Goal: Task Accomplishment & Management: Manage account settings

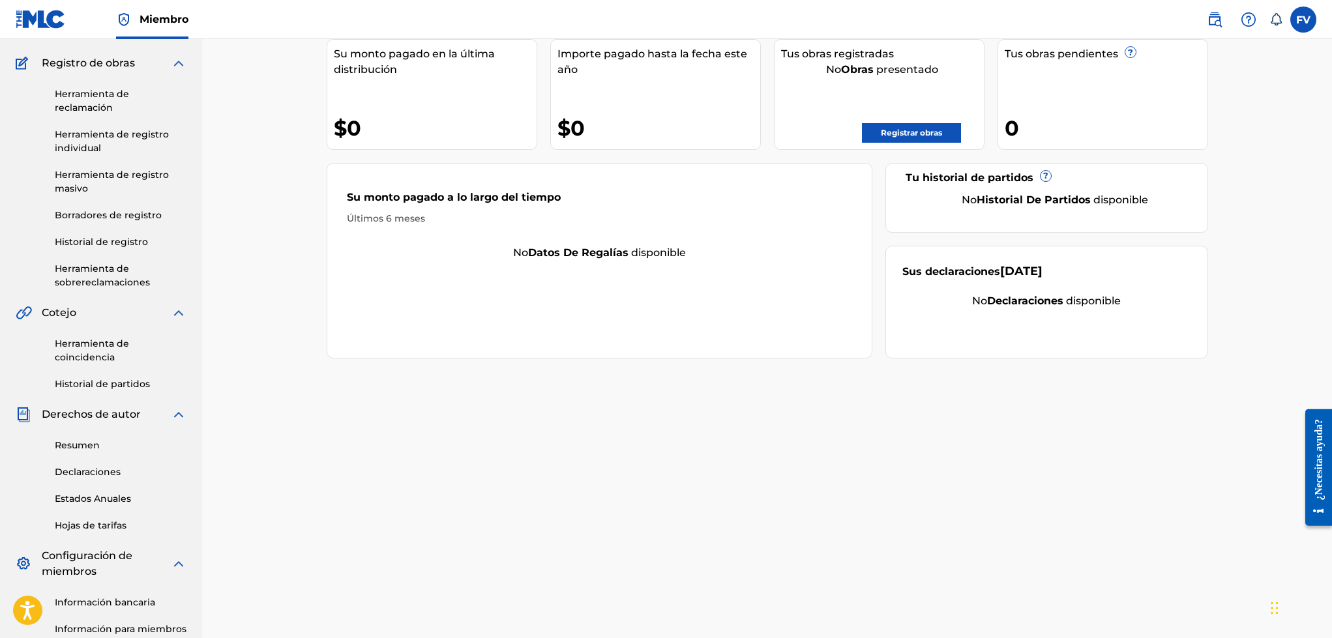
scroll to position [253, 0]
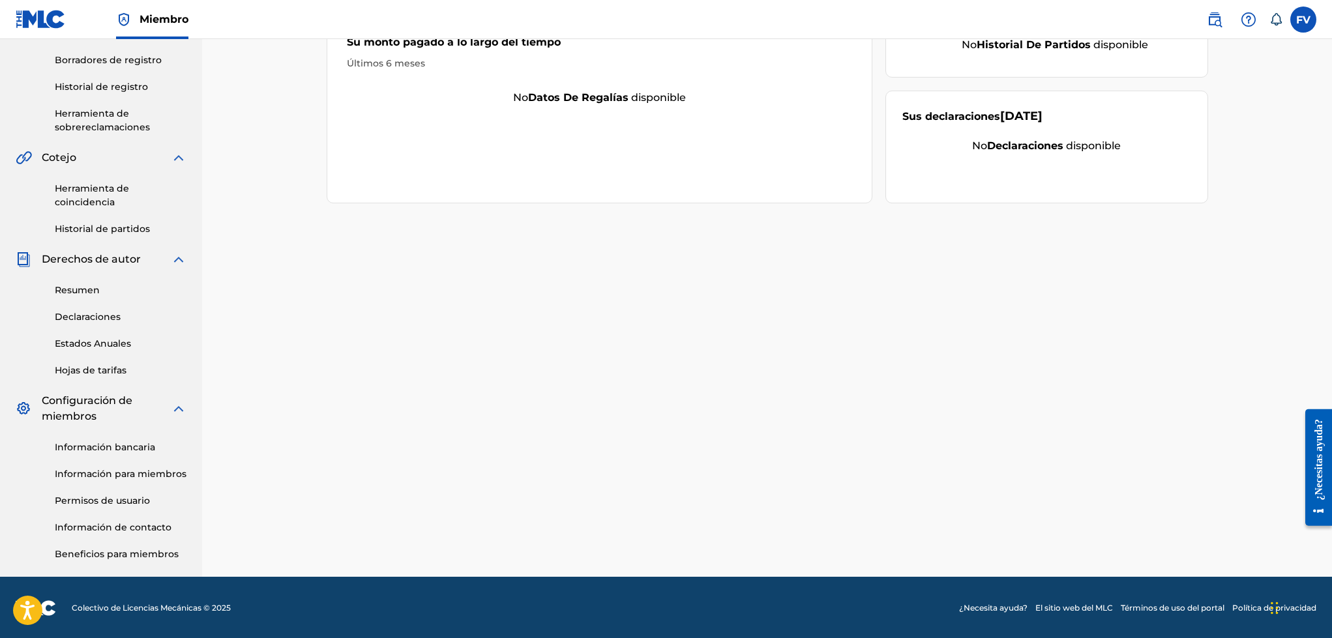
click at [102, 444] on link "Información bancaria" at bounding box center [121, 448] width 132 height 14
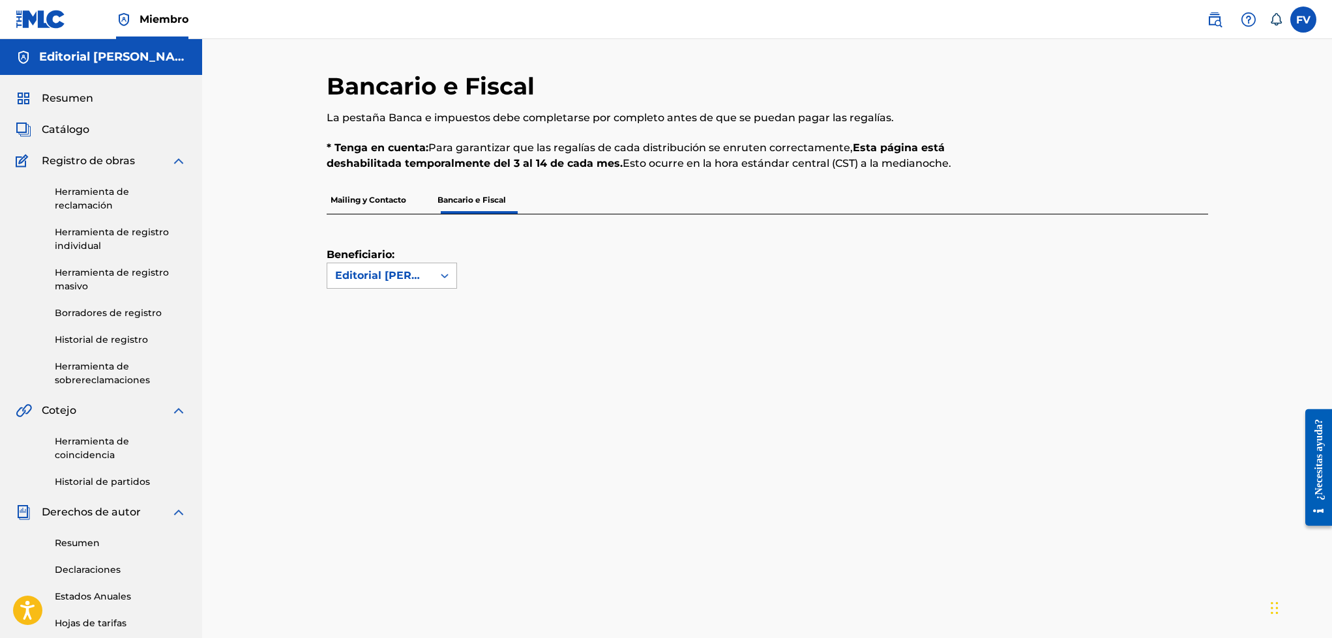
click at [393, 280] on div "Editorial [PERSON_NAME]" at bounding box center [380, 276] width 90 height 16
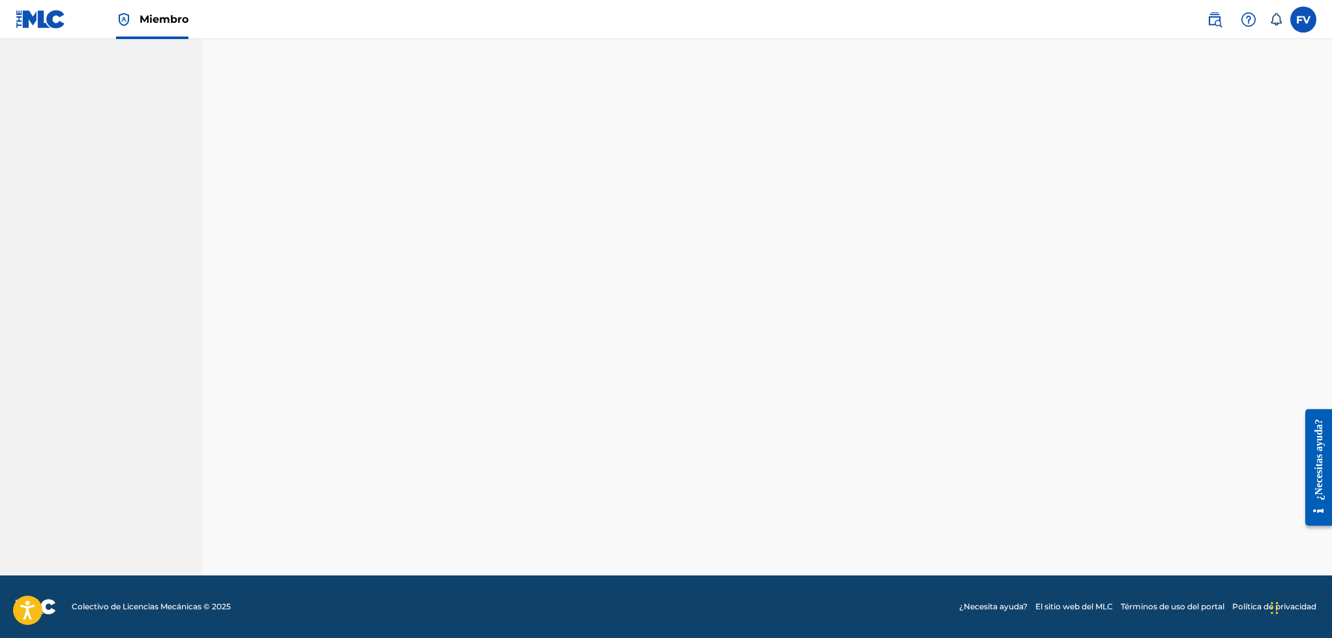
scroll to position [253, 0]
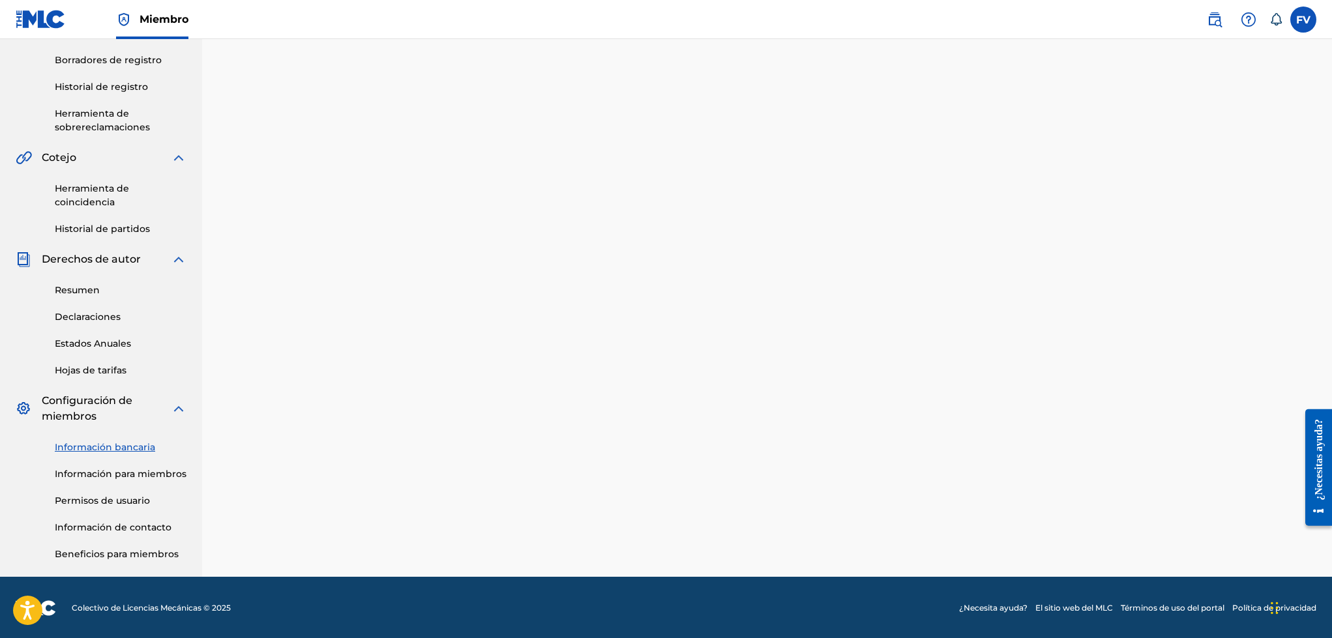
click at [93, 468] on link "Información para miembros" at bounding box center [121, 474] width 132 height 14
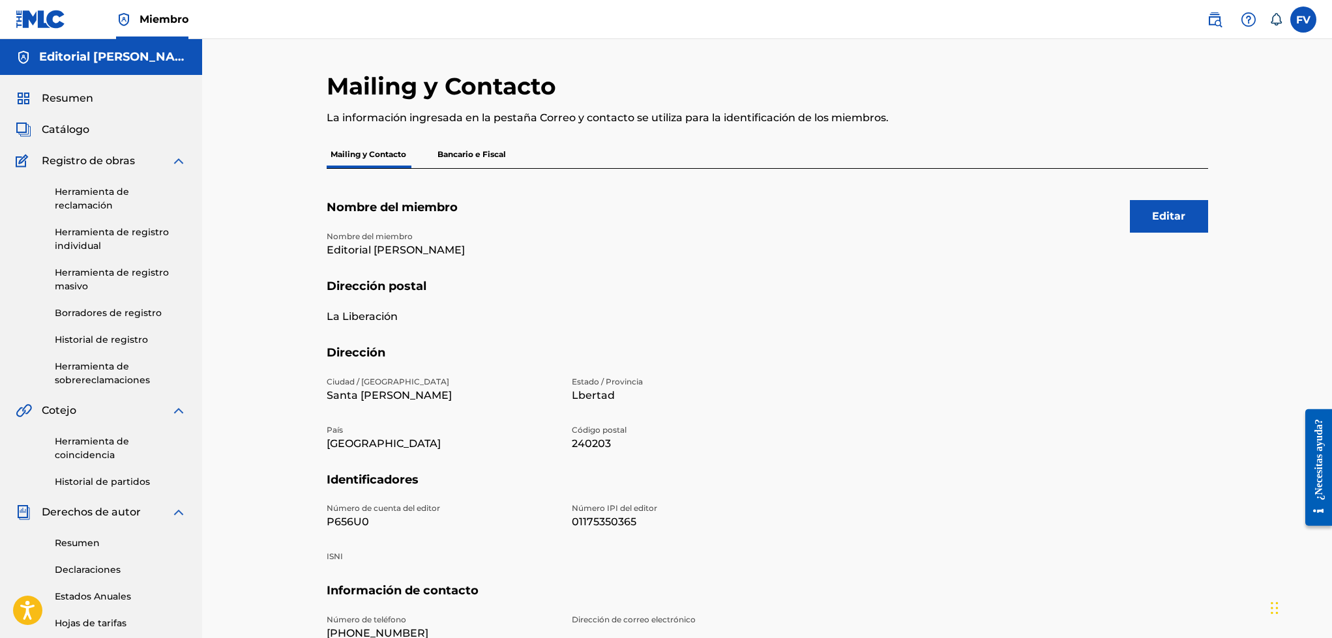
click at [495, 147] on p "Bancario e Fiscal" at bounding box center [471, 154] width 76 height 27
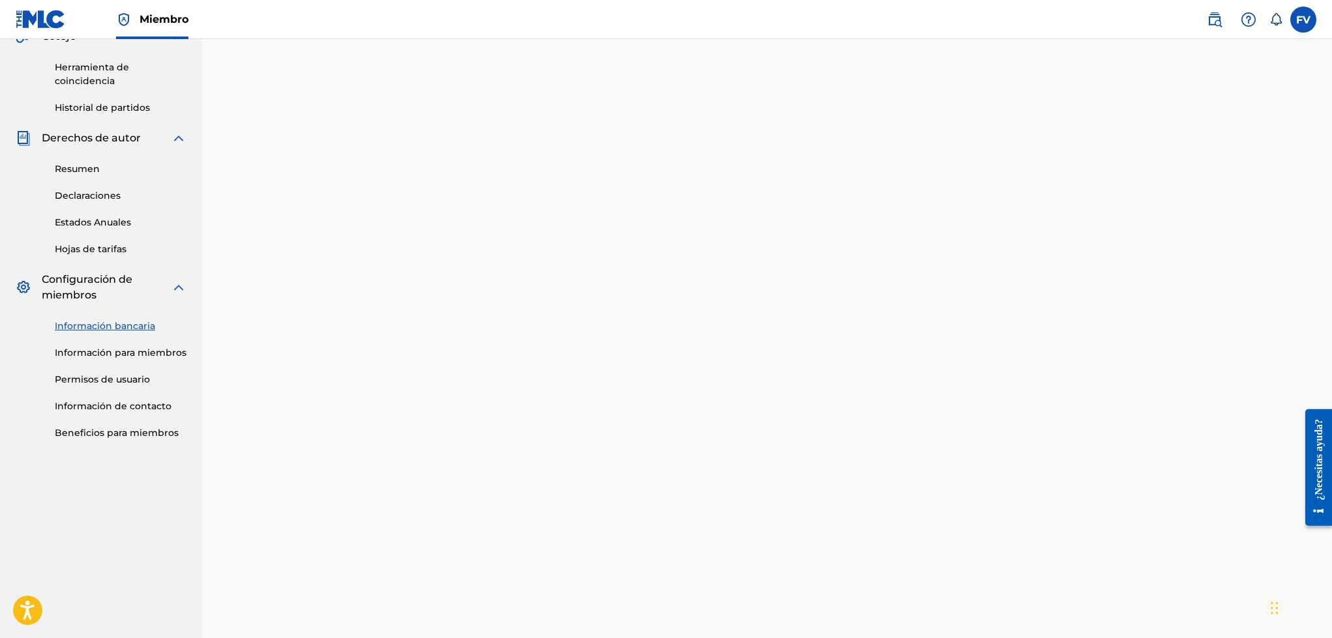
scroll to position [391, 0]
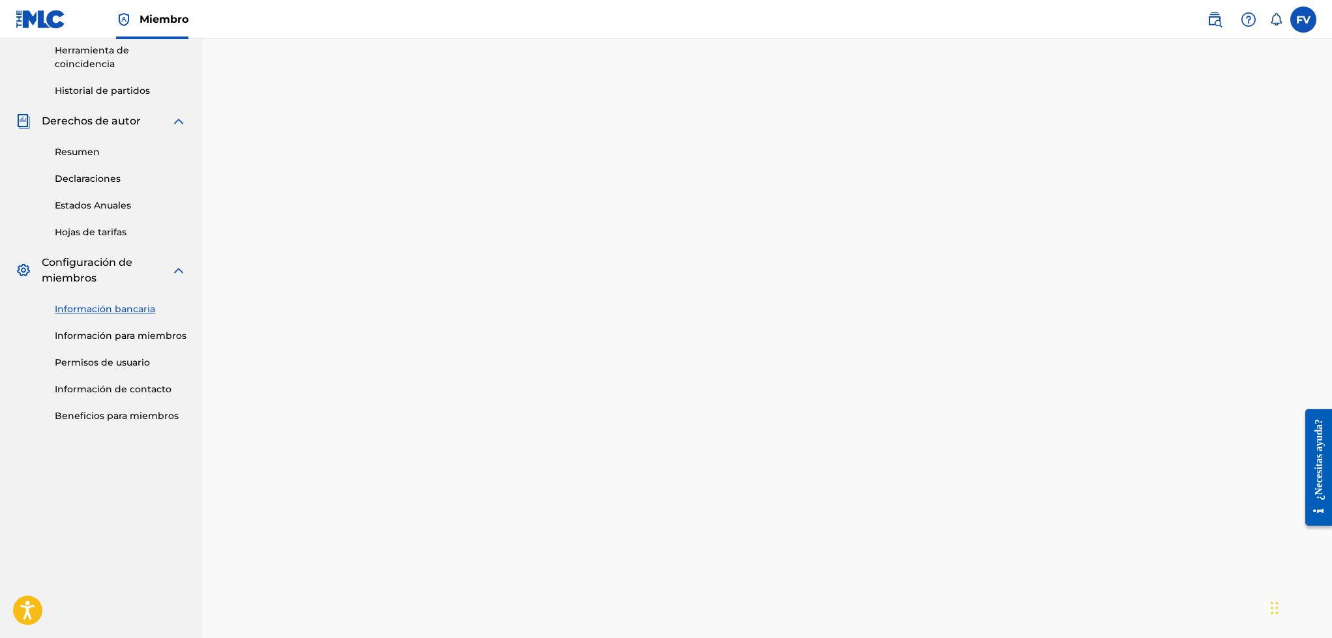
click at [131, 416] on link "Beneficios para miembros" at bounding box center [121, 416] width 132 height 14
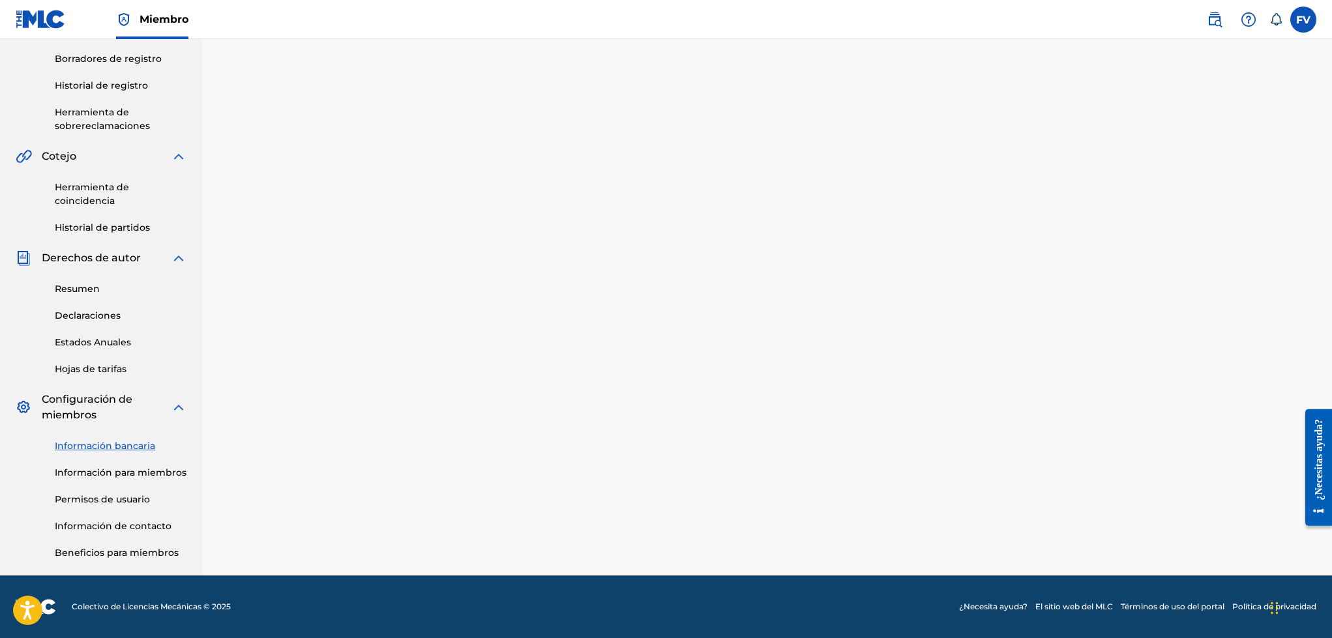
scroll to position [253, 0]
